Goal: Task Accomplishment & Management: Manage account settings

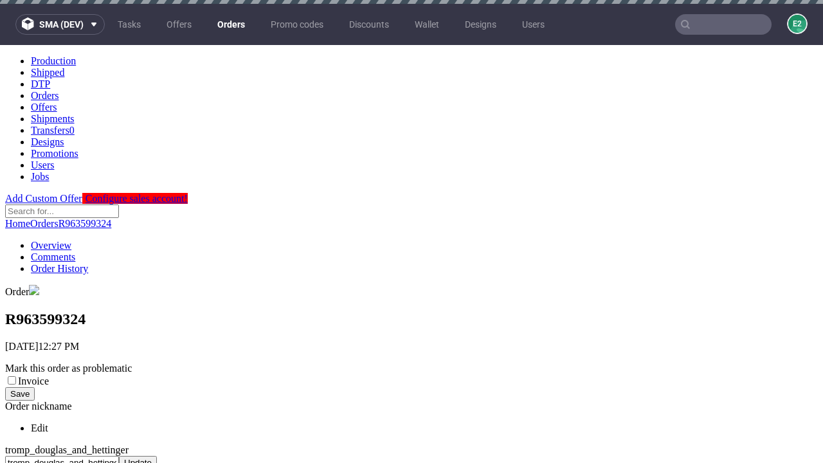
scroll to position [525, 0]
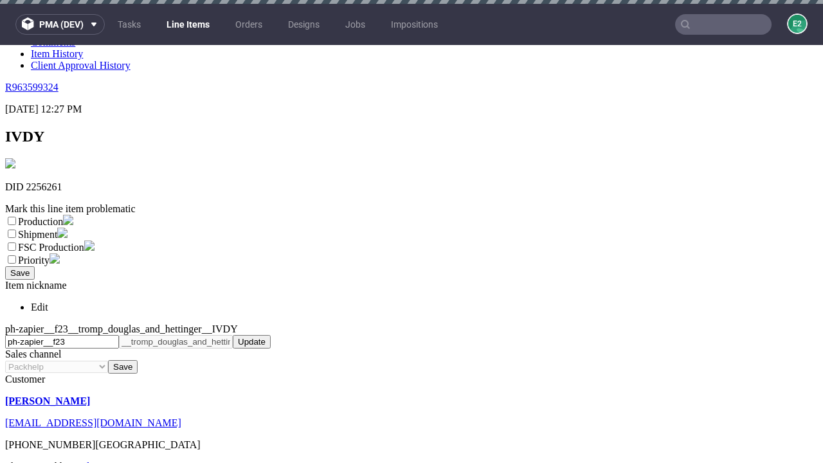
scroll to position [4, 0]
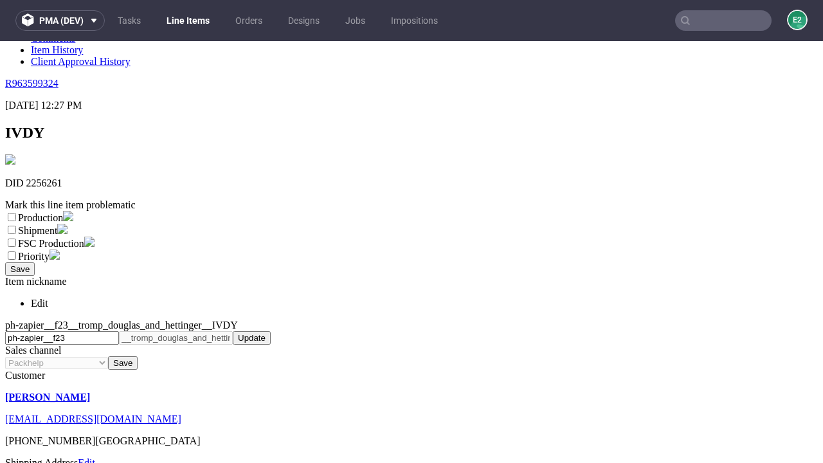
select select "dtp_ca_needed"
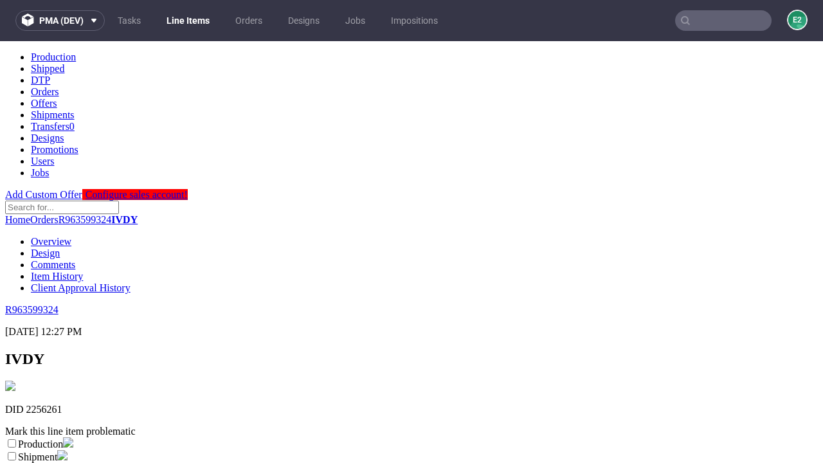
scroll to position [0, 0]
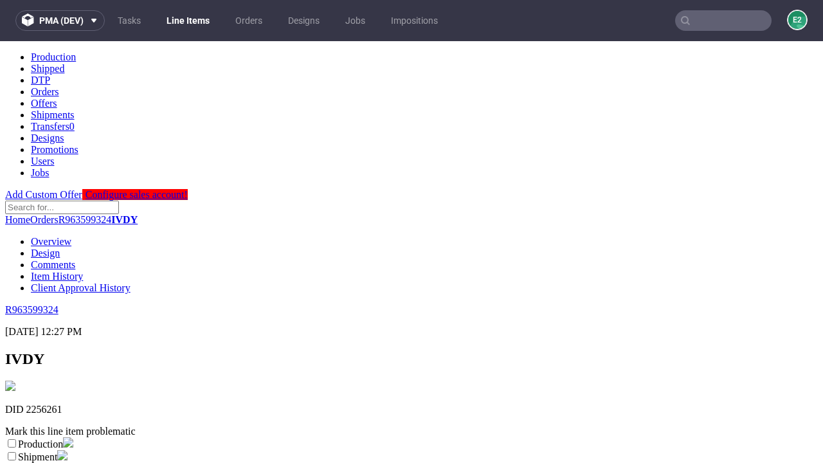
checkbox input "true"
